Goal: Obtain resource: Obtain resource

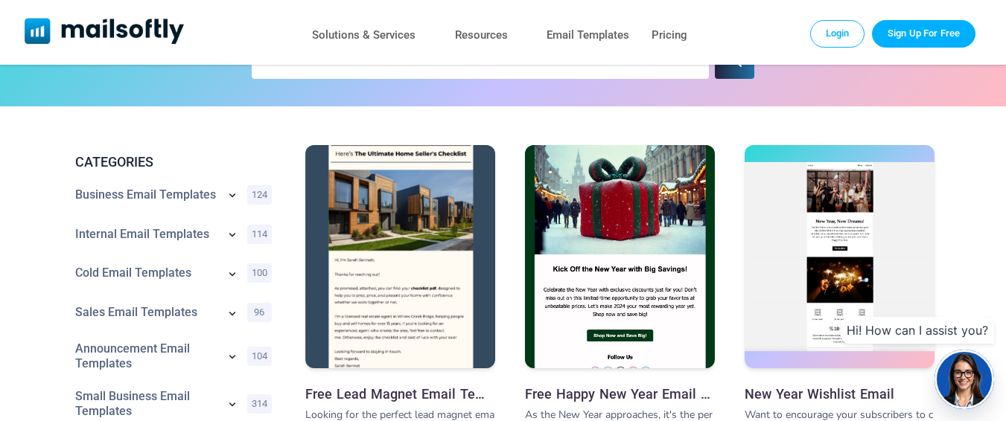
scroll to position [183, 0]
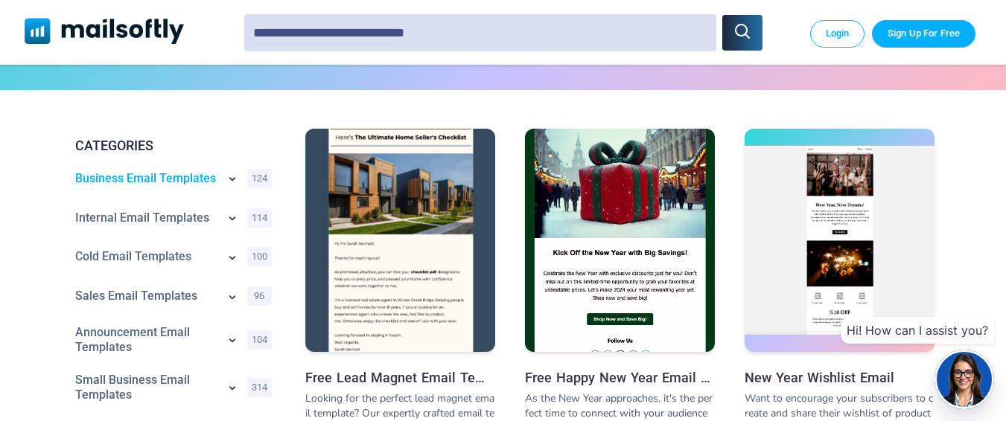
click at [129, 175] on link "Business Email Templates" at bounding box center [146, 178] width 142 height 15
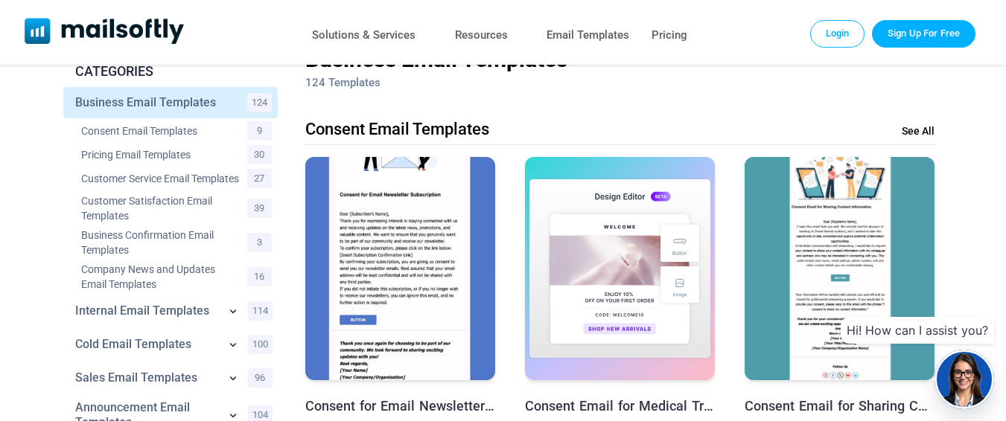
scroll to position [93, 0]
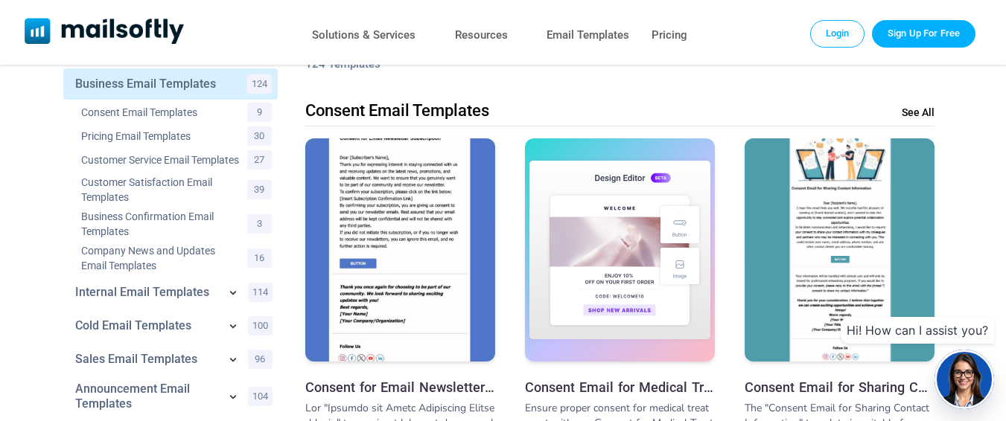
click at [378, 201] on img at bounding box center [400, 212] width 190 height 378
